Goal: Complete application form

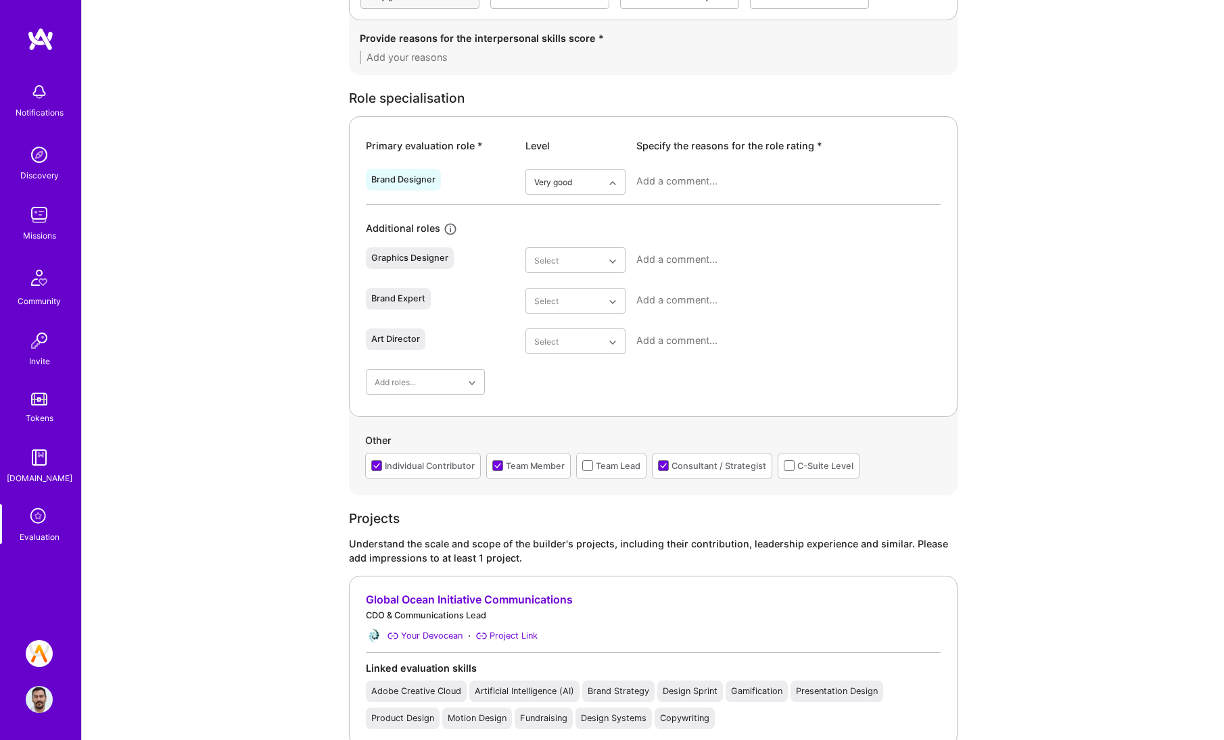
scroll to position [834, 0]
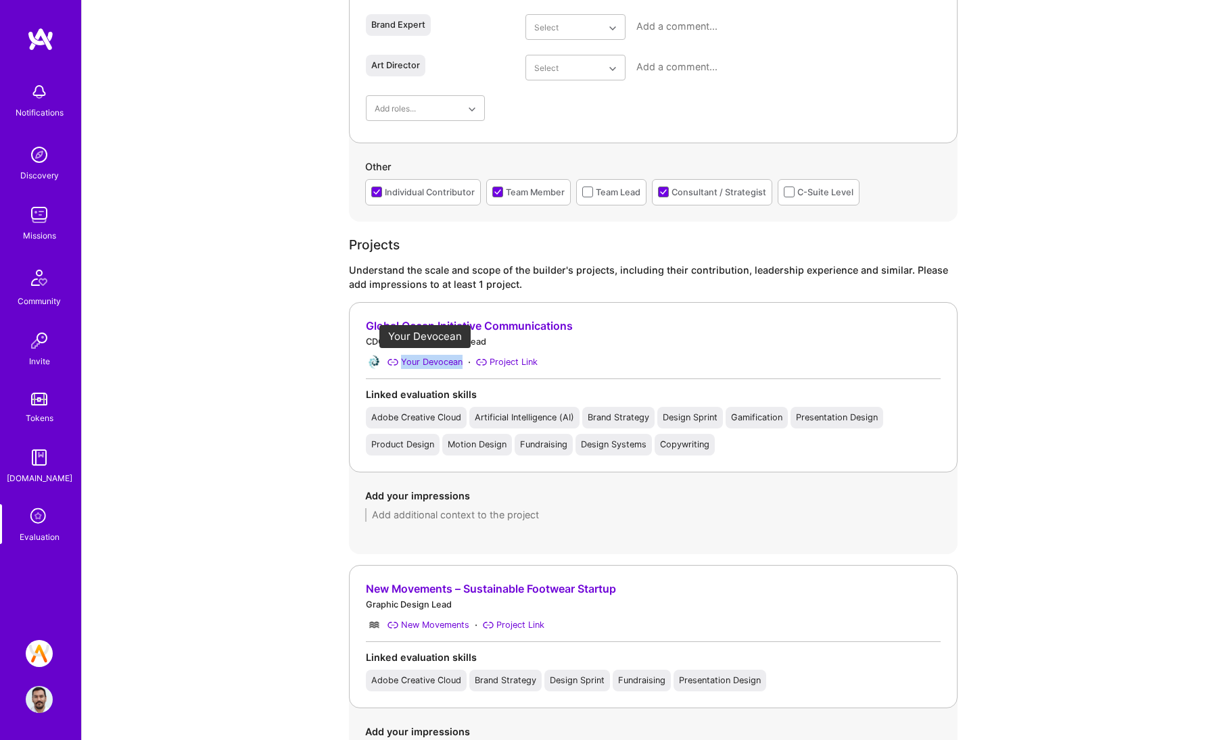
drag, startPoint x: 464, startPoint y: 356, endPoint x: 403, endPoint y: 366, distance: 62.2
click at [403, 366] on div "Your Devocean · Project Link" at bounding box center [653, 362] width 575 height 16
copy div "Your Devocean"
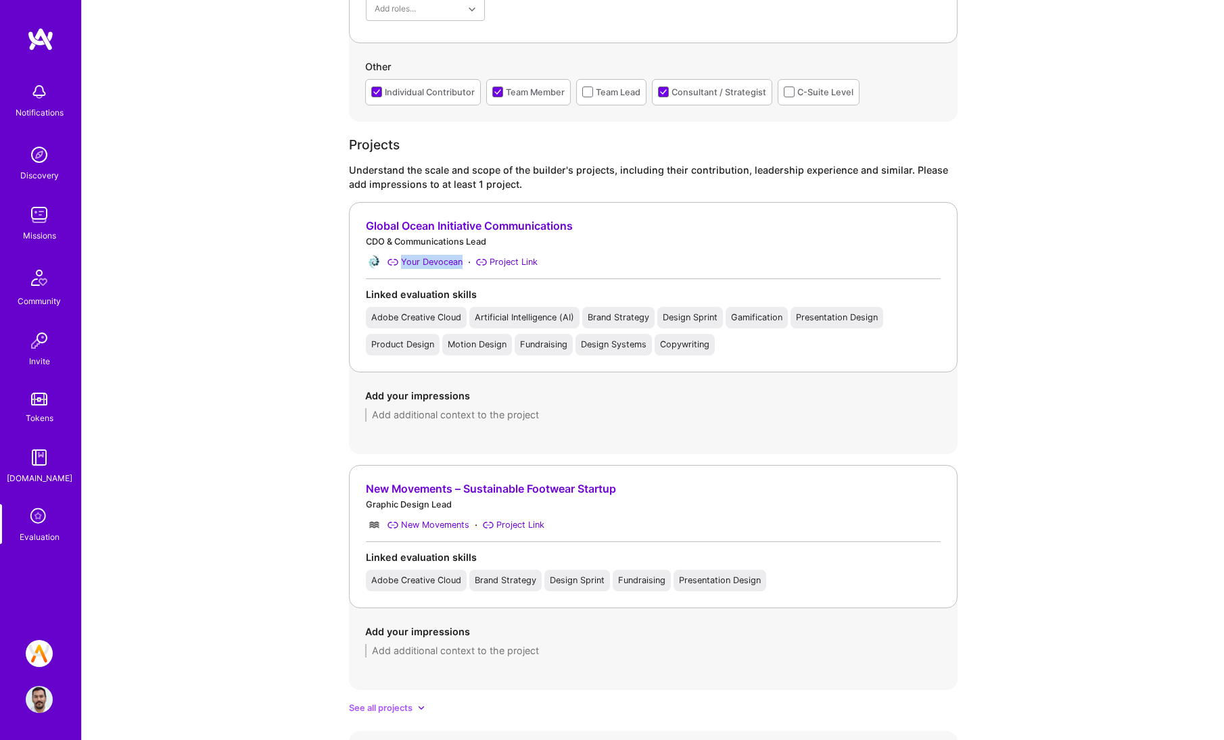
scroll to position [1026, 0]
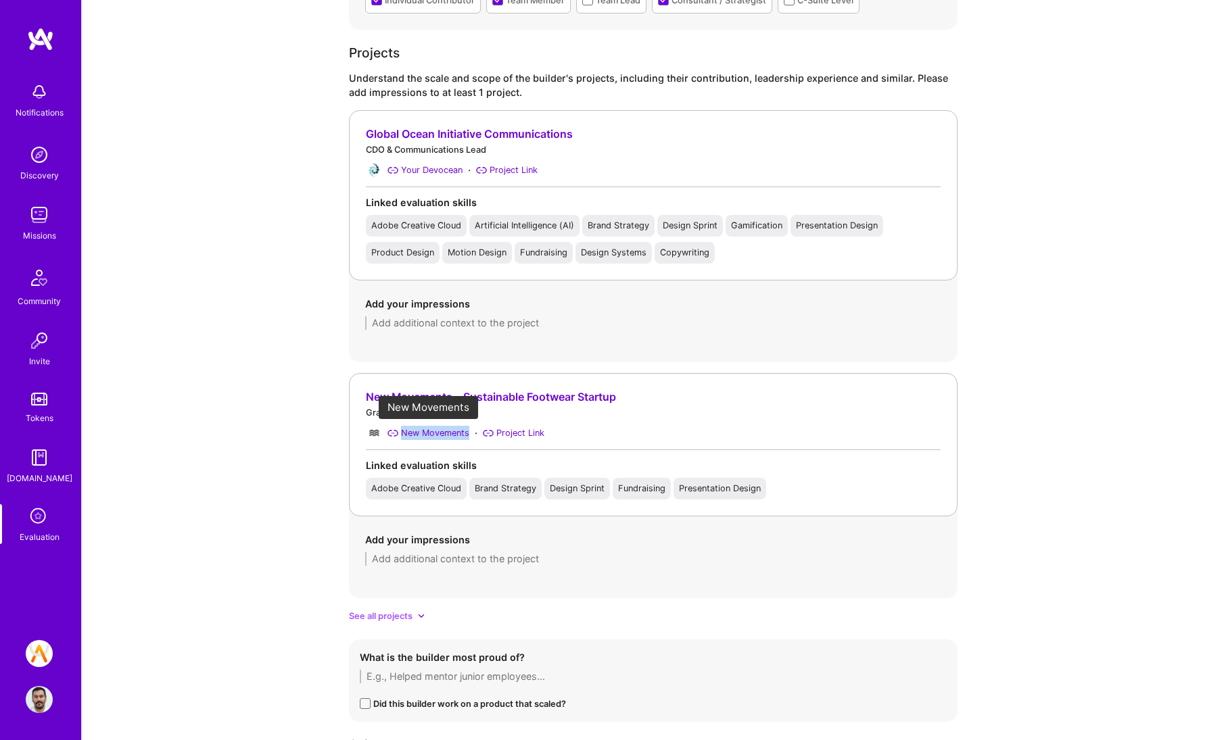
drag, startPoint x: 473, startPoint y: 436, endPoint x: 403, endPoint y: 435, distance: 69.6
click at [403, 435] on div "New Movements · Project Link" at bounding box center [653, 433] width 575 height 16
copy div "New Movements"
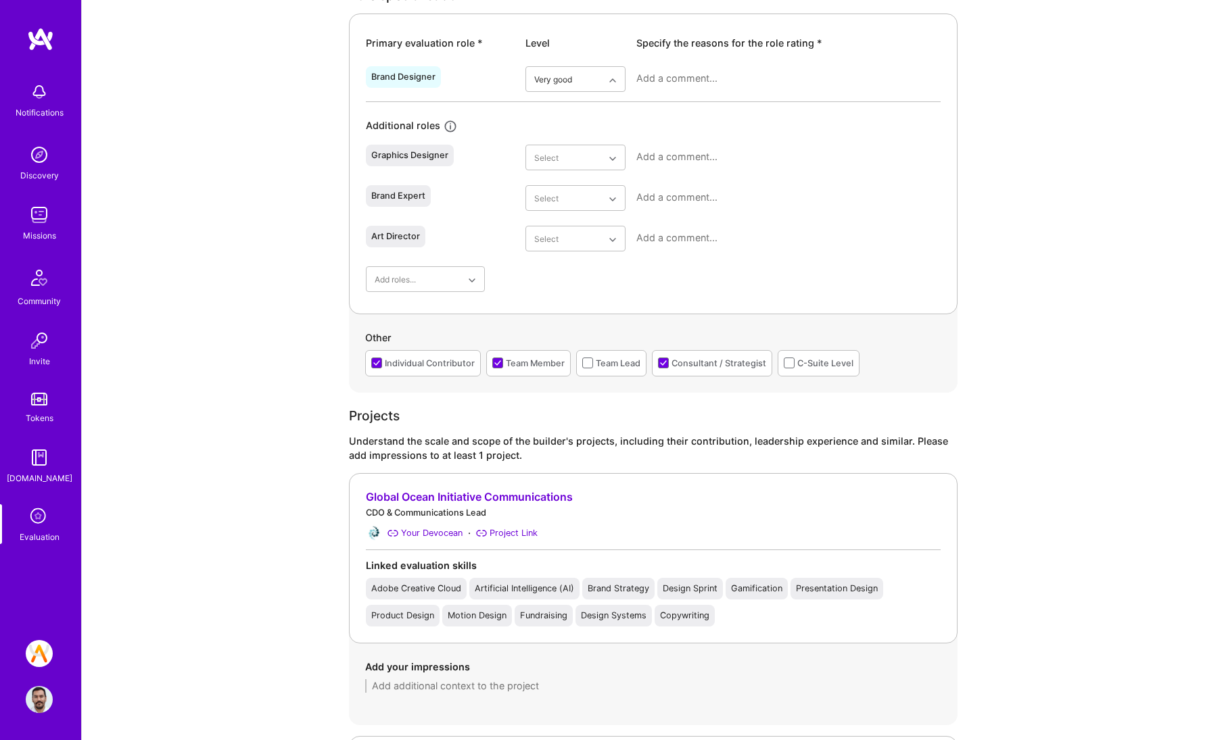
scroll to position [885, 0]
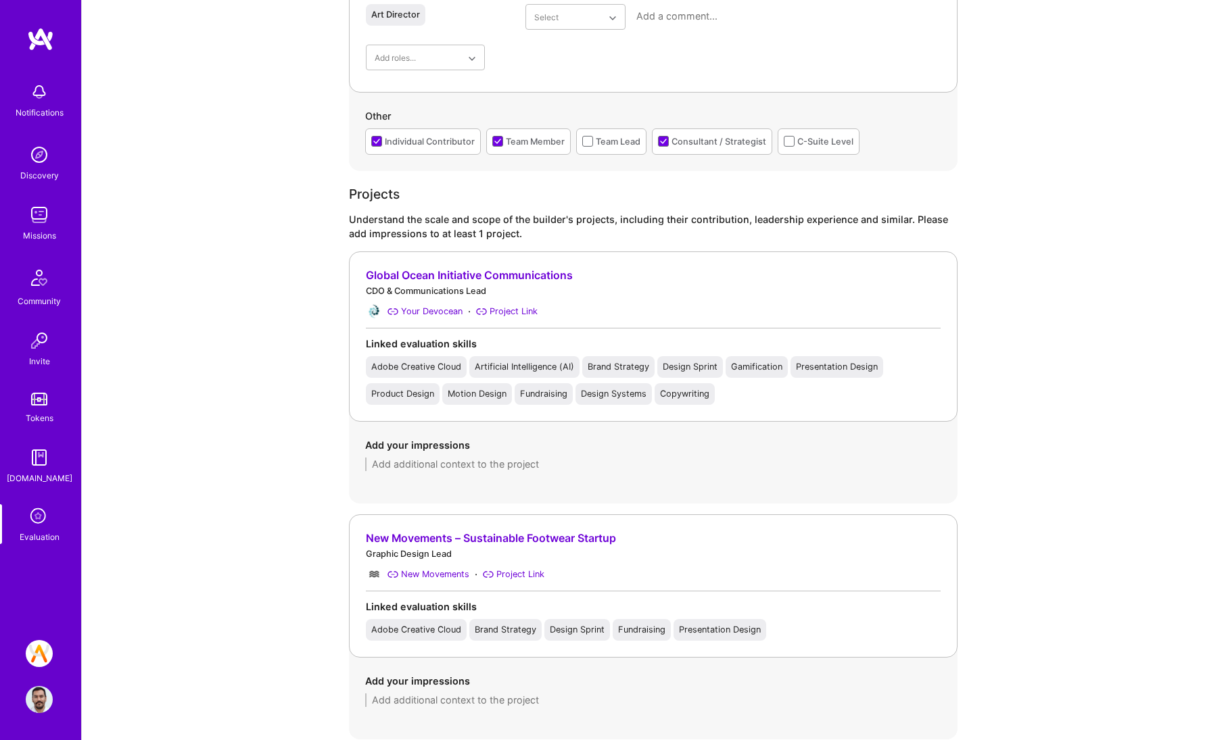
click at [480, 707] on div "Add your impressions" at bounding box center [653, 691] width 608 height 66
click at [481, 702] on textarea at bounding box center [653, 701] width 576 height 14
paste textarea "[PERSON_NAME] worked closely with the founder during the early formation of thi…"
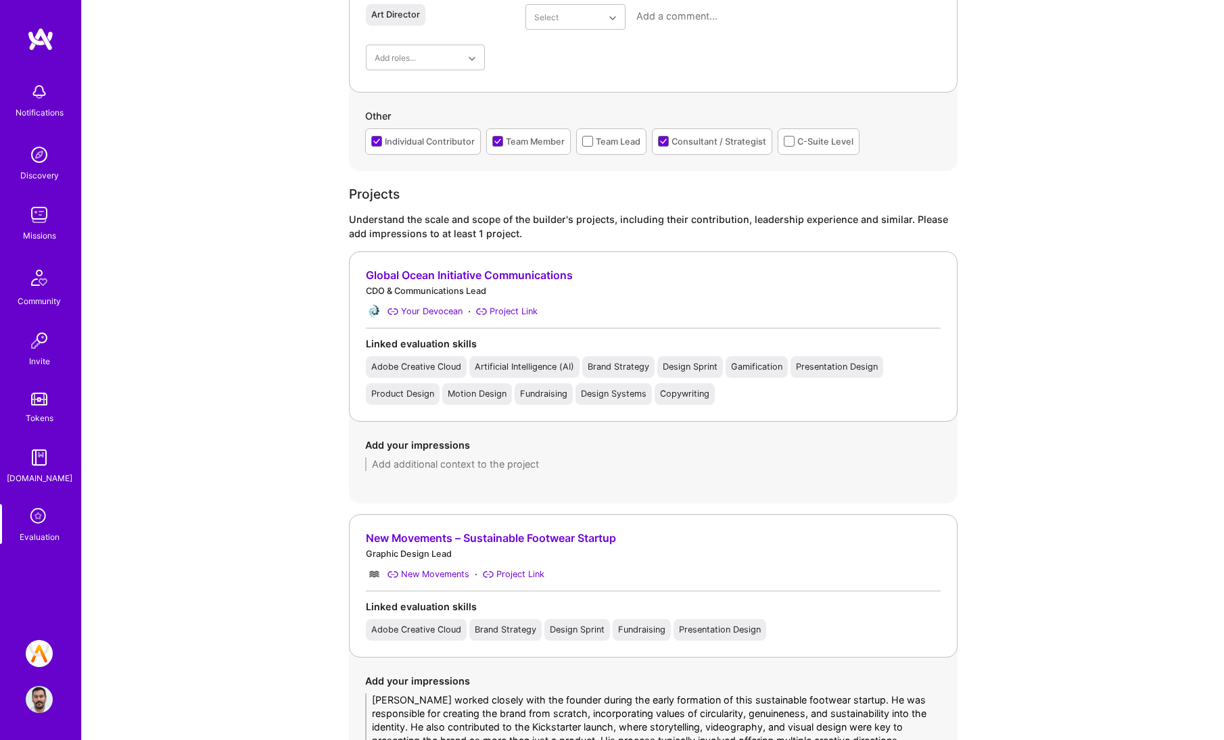
scroll to position [1140, 0]
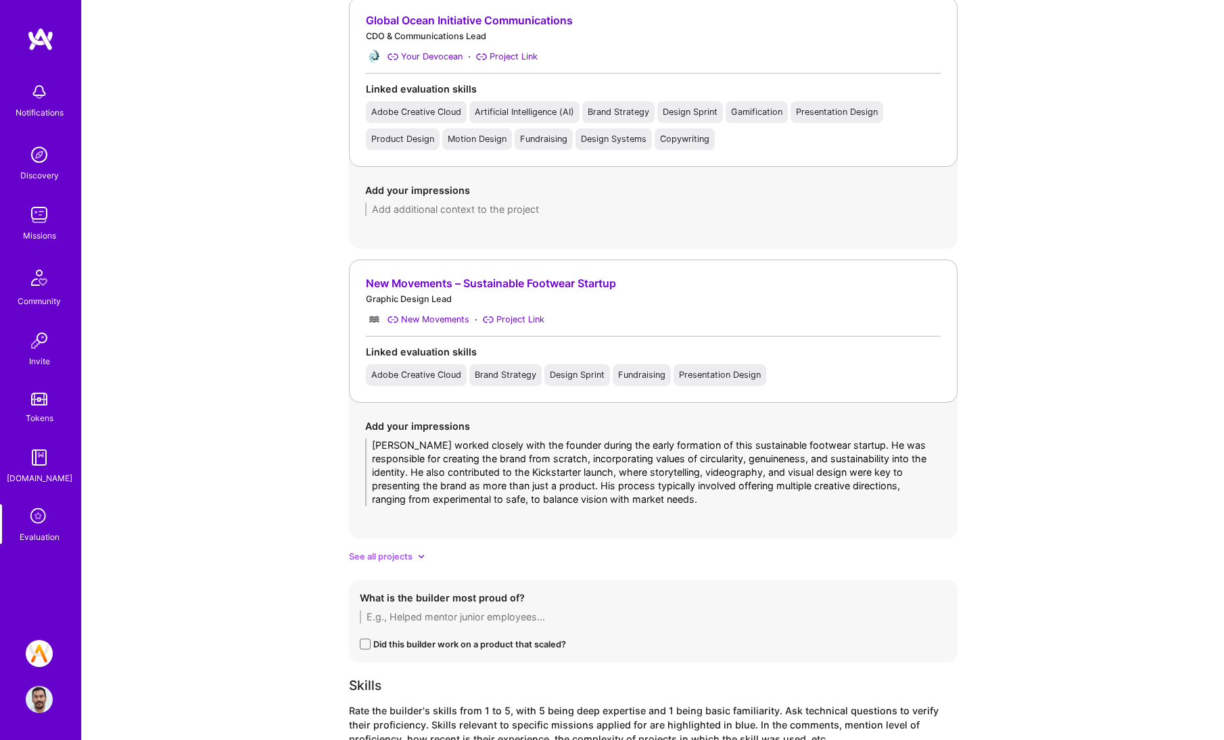
type textarea "[PERSON_NAME] worked closely with the founder during the early formation of thi…"
click at [517, 205] on textarea at bounding box center [653, 210] width 576 height 14
paste textarea "[PERSON_NAME] served as the creative director and brand creator, taking full re…"
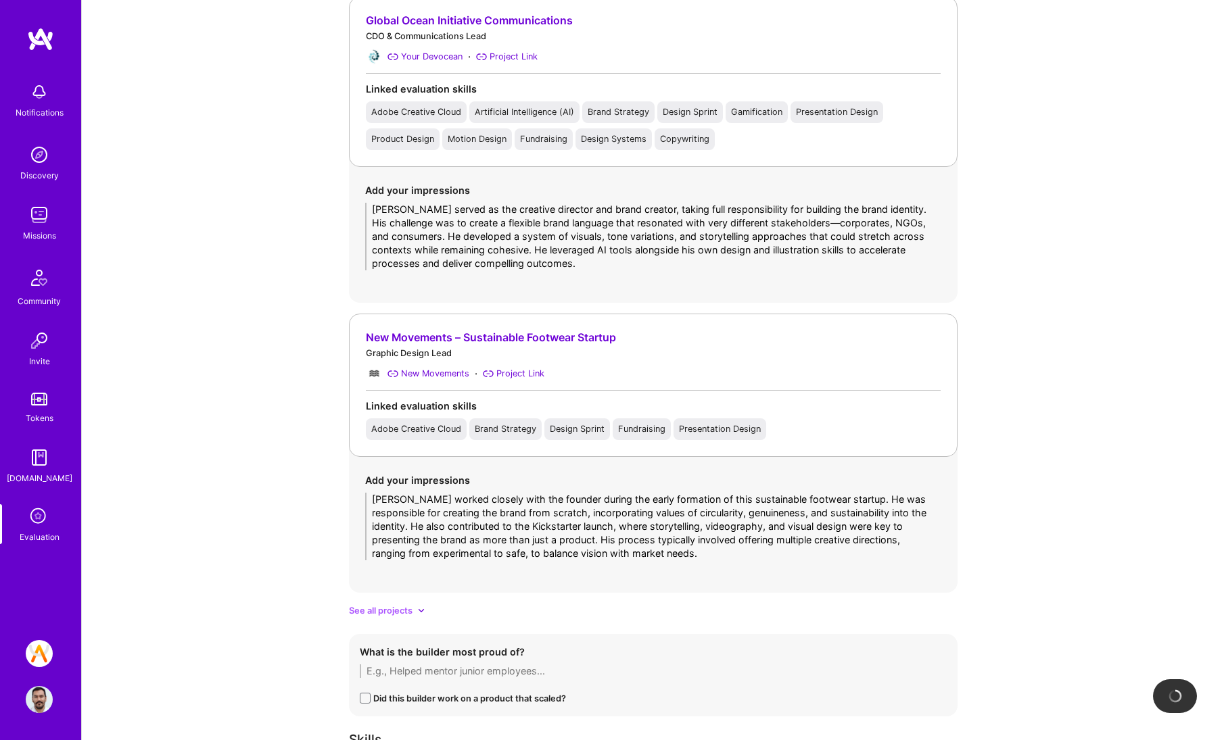
click at [830, 222] on textarea "[PERSON_NAME] served as the creative director and brand creator, taking full re…" at bounding box center [653, 237] width 576 height 68
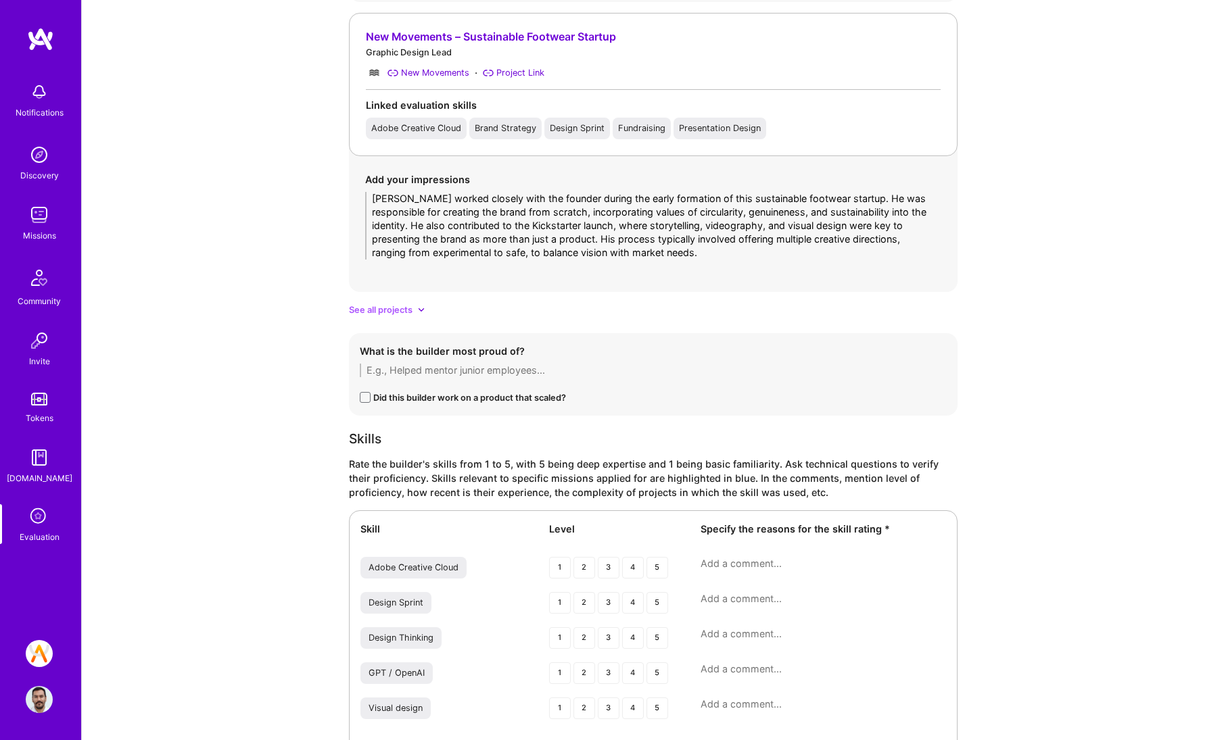
scroll to position [911, 0]
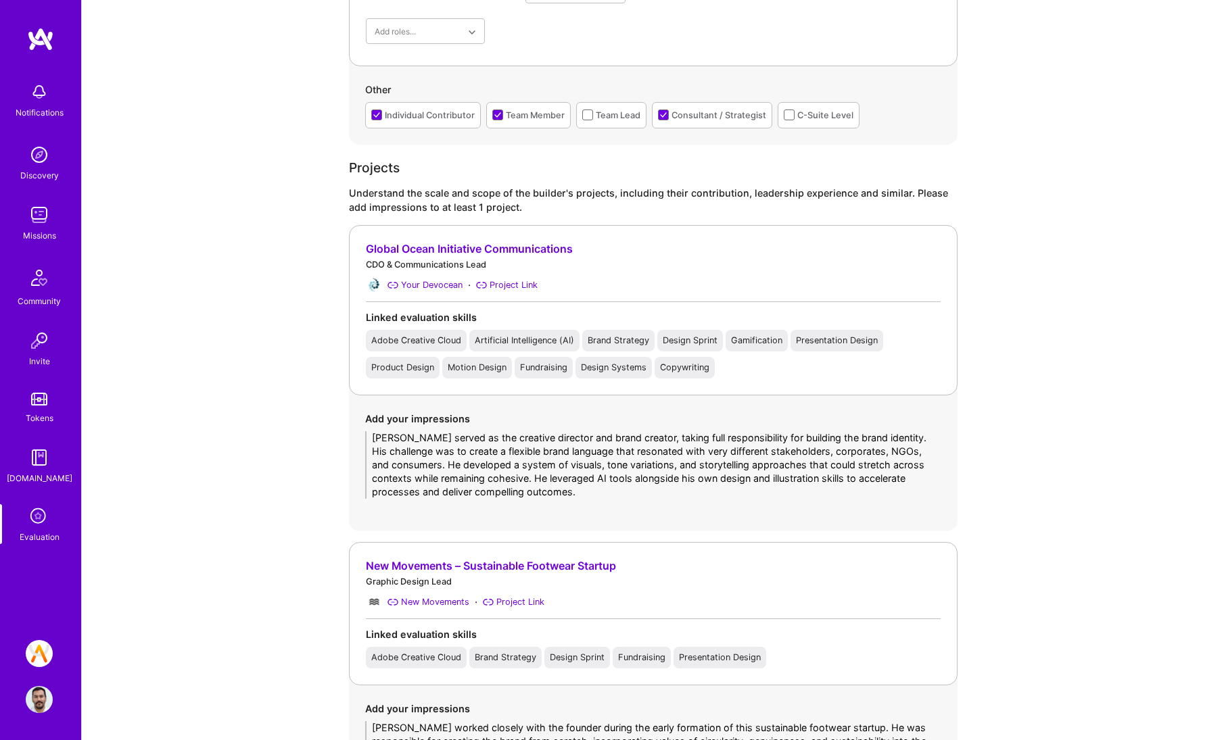
type textarea "[PERSON_NAME] served as the creative director and brand creator, taking full re…"
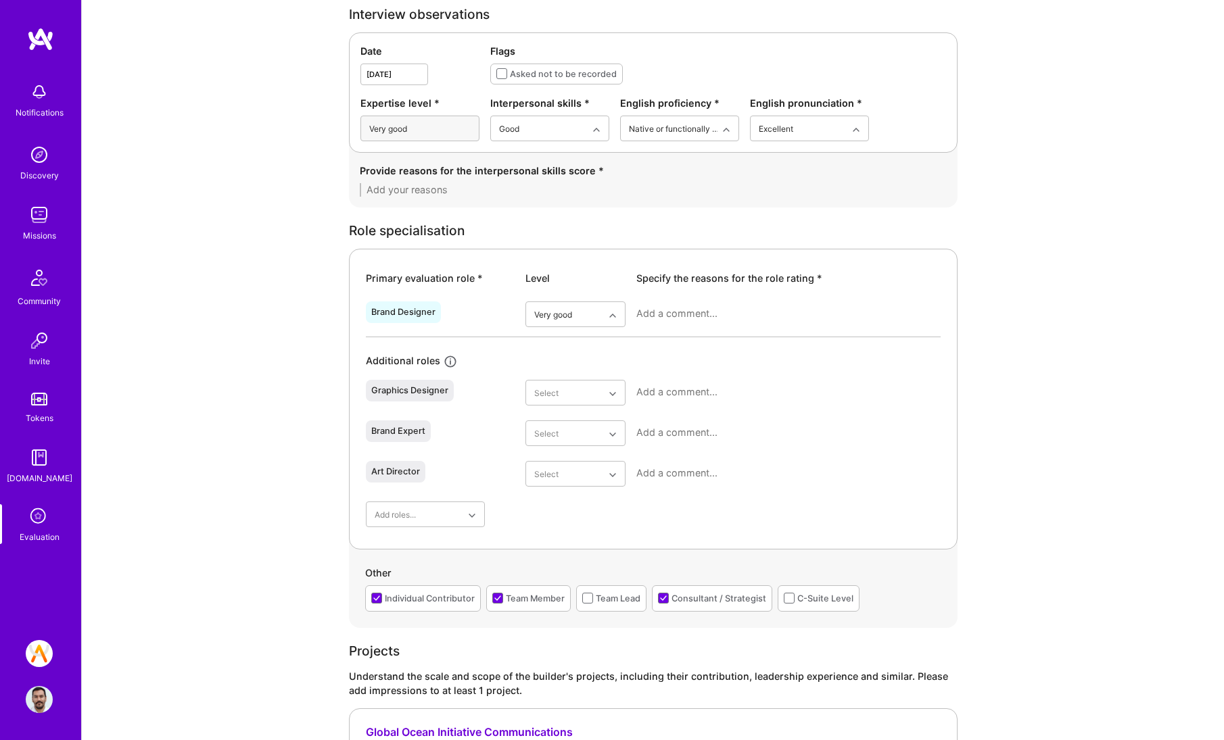
click at [709, 310] on textarea at bounding box center [788, 314] width 304 height 14
paste textarea "[PERSON_NAME] demonstrates strong technical and brand design expertise and has …"
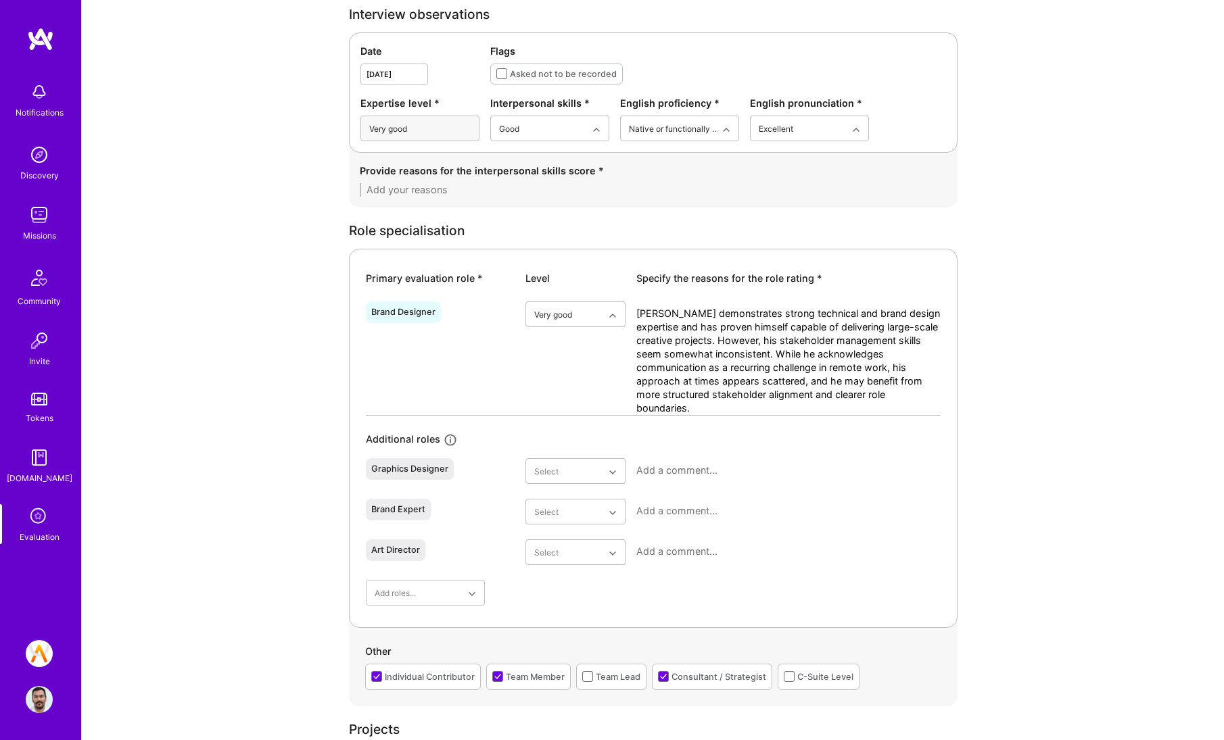
type textarea "[PERSON_NAME] demonstrates strong technical and brand design expertise and has …"
click at [605, 190] on textarea at bounding box center [653, 190] width 587 height 14
paste textarea "[PERSON_NAME] has good interpersonal skills and comes across as personable and …"
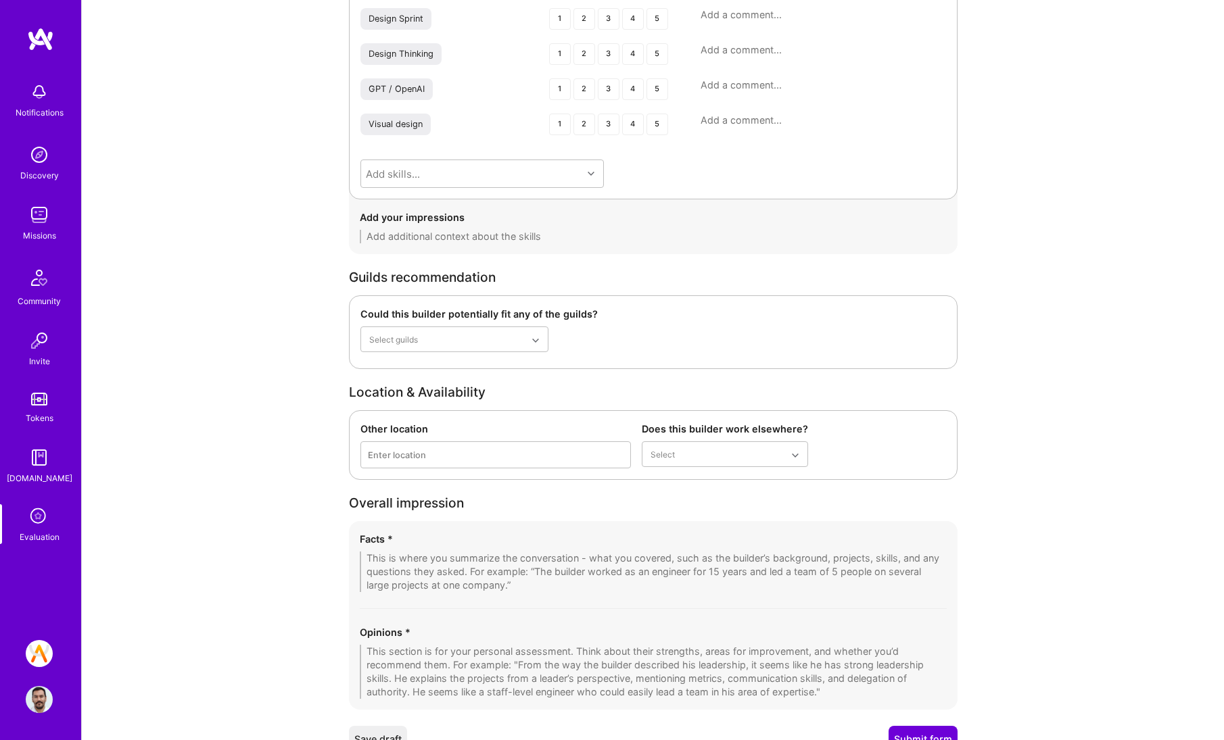
scroll to position [2205, 0]
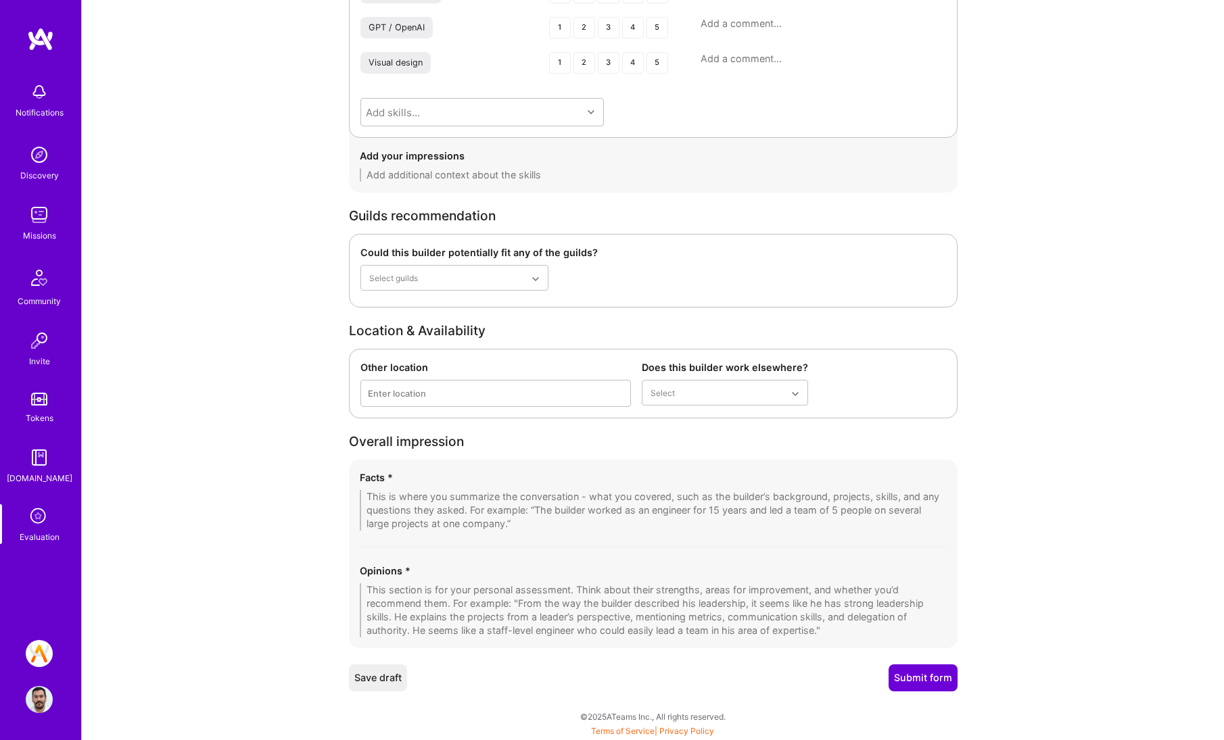
type textarea "[PERSON_NAME] has good interpersonal skills and comes across as personable and …"
click at [504, 596] on textarea at bounding box center [653, 610] width 587 height 54
paste textarea "[PERSON_NAME] is primarily a brand designer with the technical knowledge and cr…"
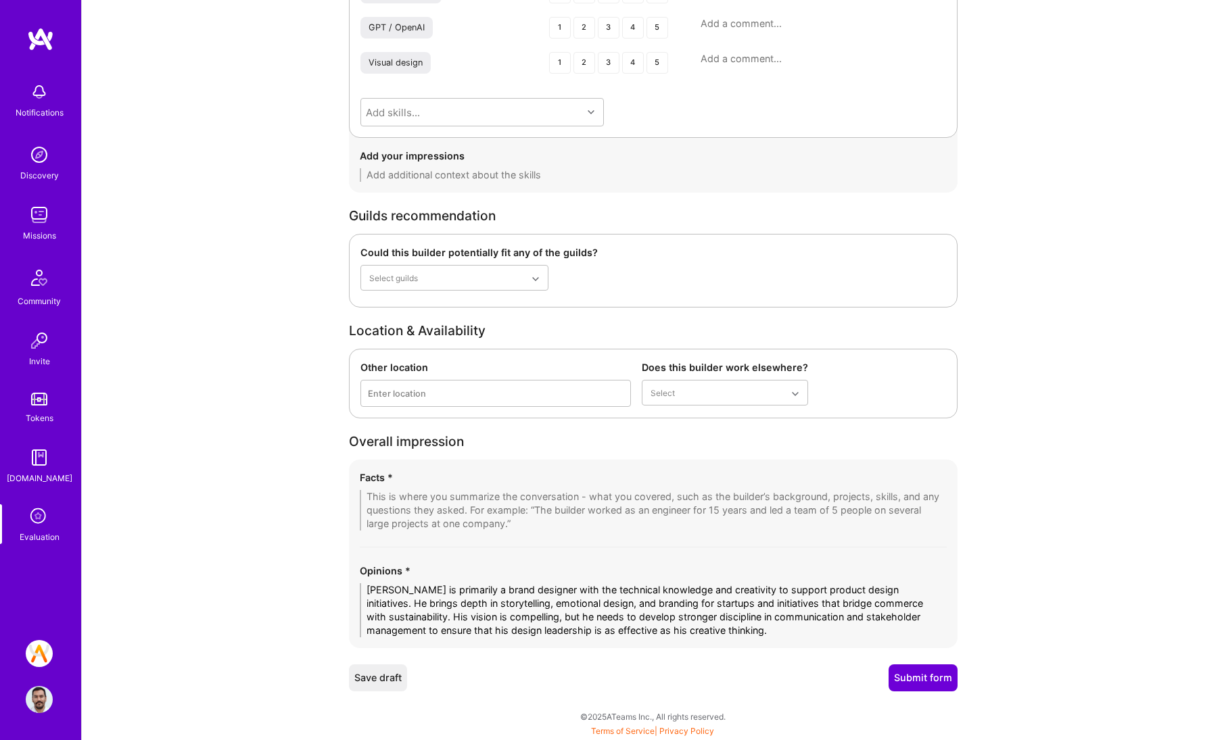
type textarea "[PERSON_NAME] is primarily a brand designer with the technical knowledge and cr…"
click at [542, 493] on textarea at bounding box center [653, 510] width 587 height 41
paste textarea "In summary, [PERSON_NAME] is a skilled brand designer with solid technical expe…"
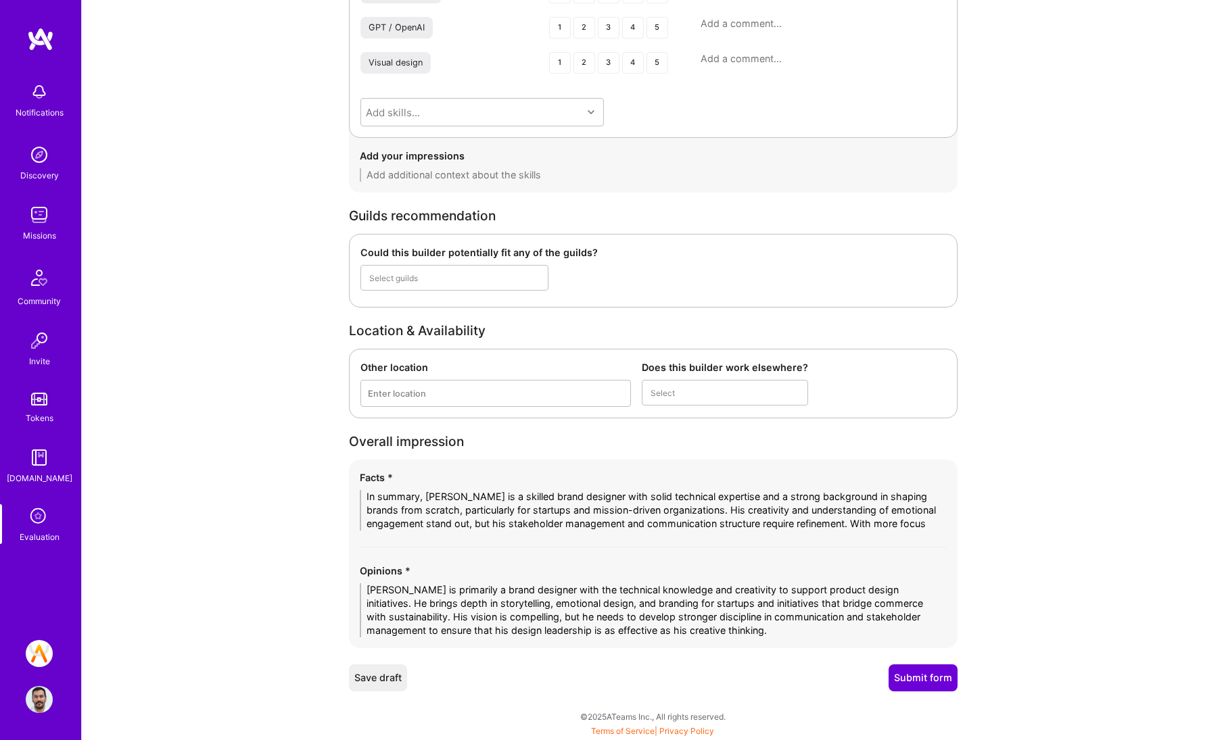
scroll to position [0, 0]
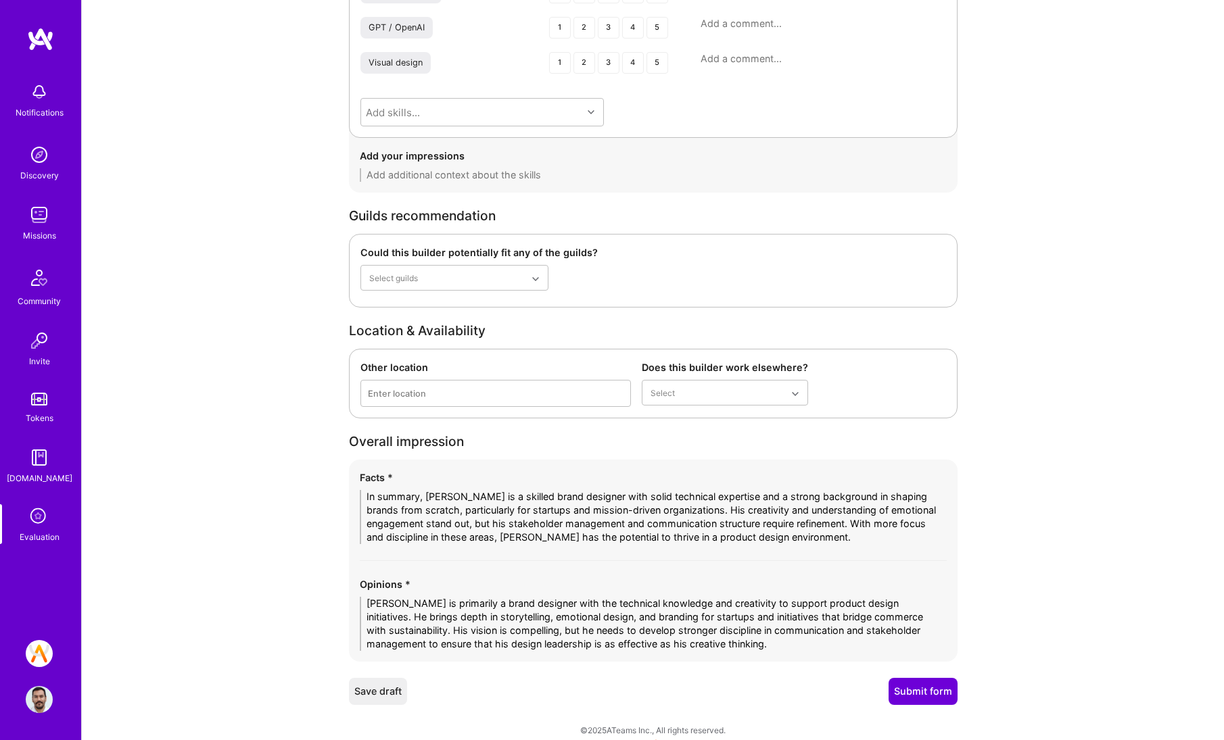
click at [598, 511] on textarea "In summary, [PERSON_NAME] is a skilled brand designer with solid technical expe…" at bounding box center [653, 517] width 587 height 54
type textarea "In summary, [PERSON_NAME] is a skilled brand designer with solid technical expe…"
click at [915, 695] on button "Submit form" at bounding box center [922, 691] width 69 height 27
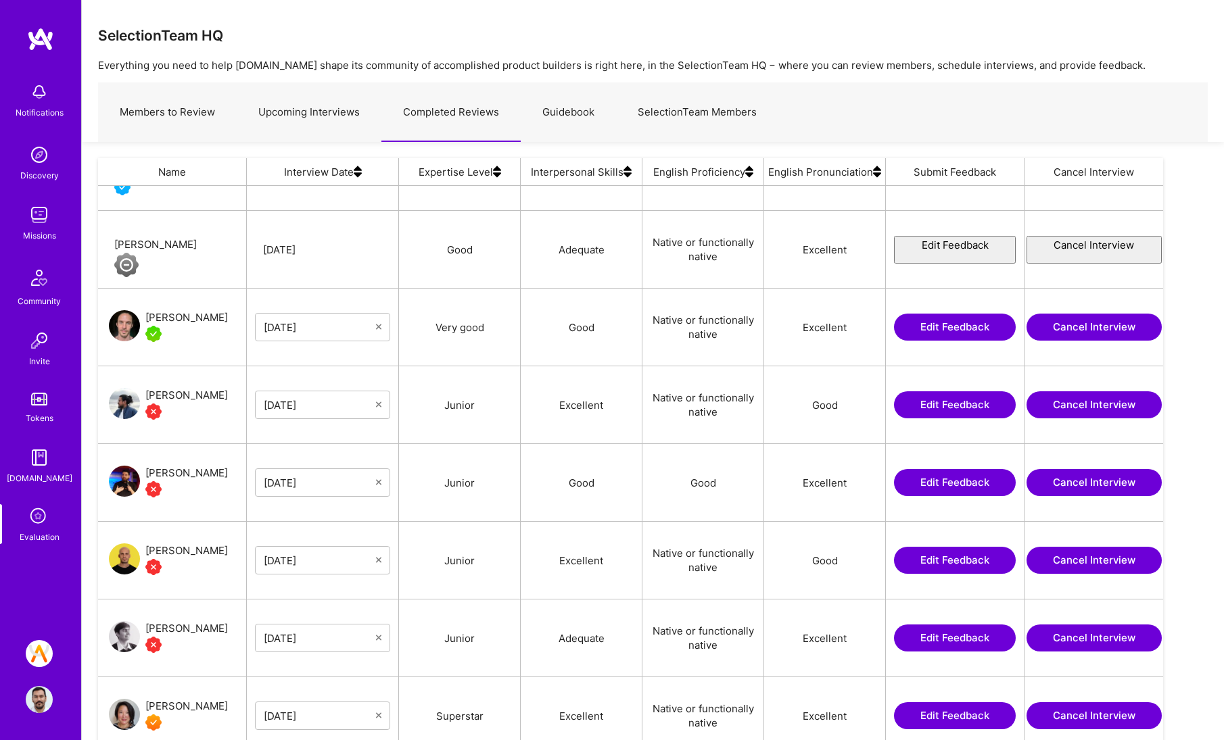
scroll to position [252, 0]
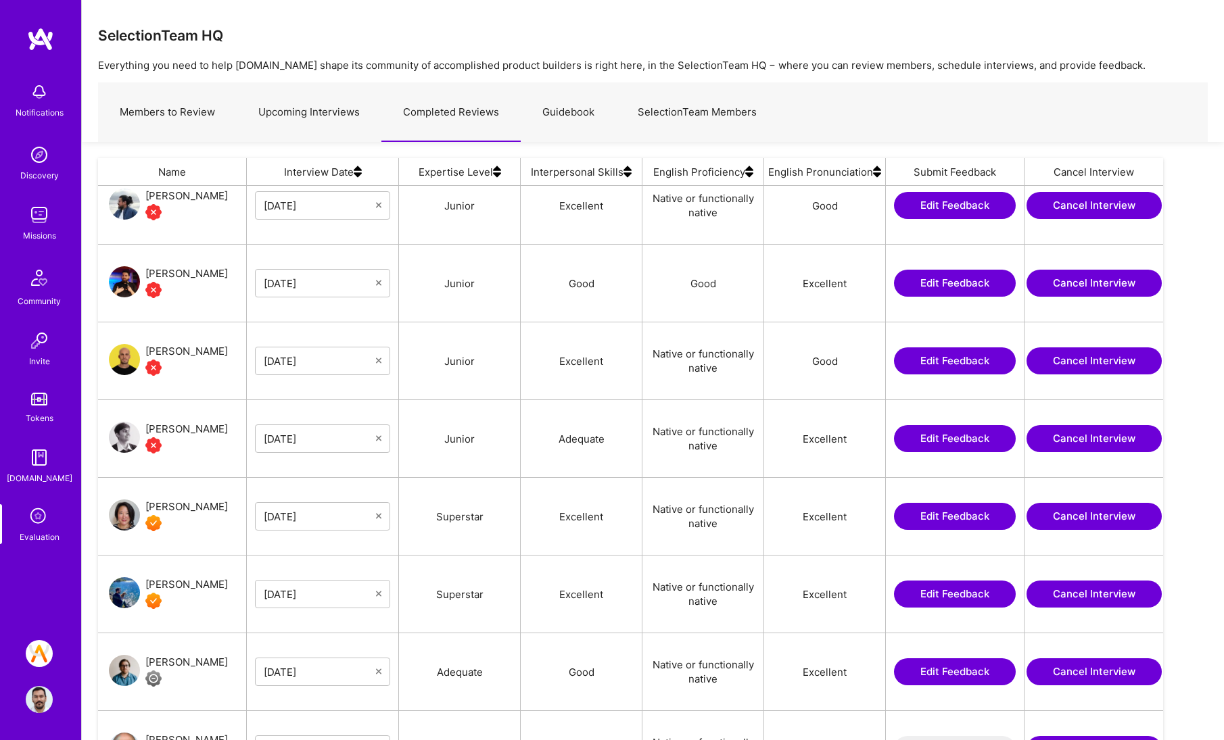
click at [955, 442] on button "Edit Feedback" at bounding box center [955, 438] width 122 height 27
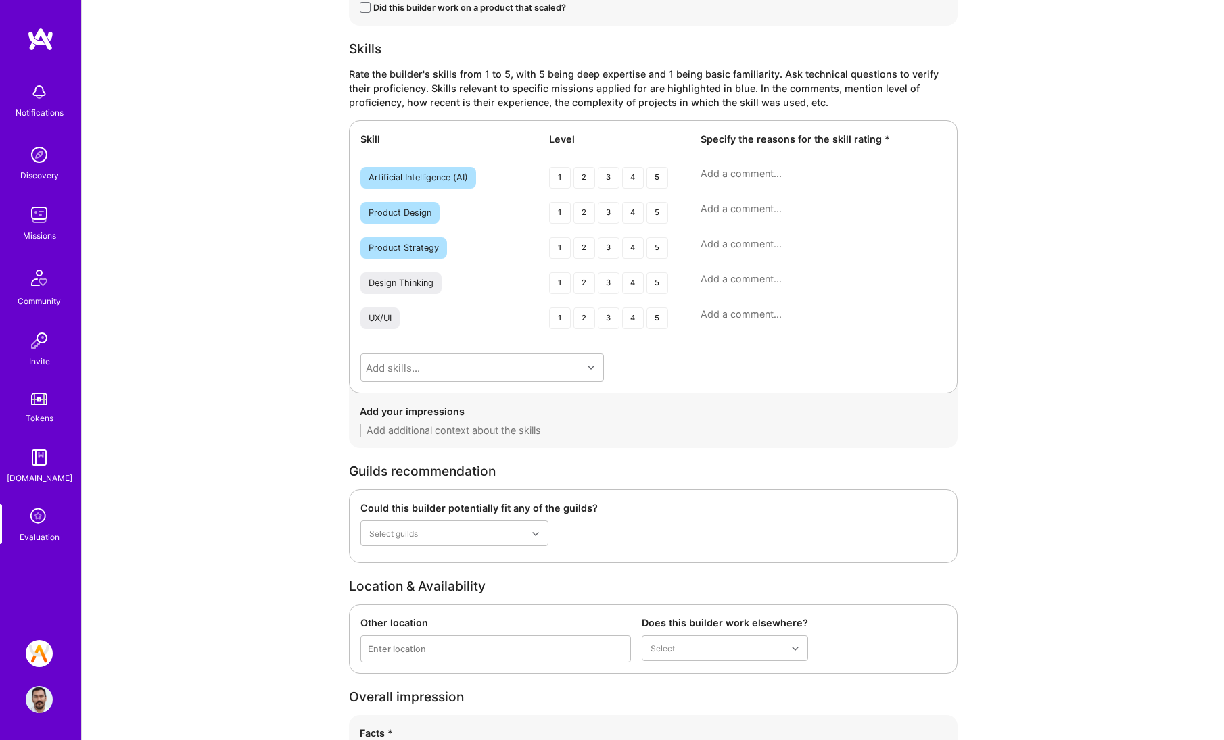
scroll to position [2646, 0]
